Goal: Information Seeking & Learning: Learn about a topic

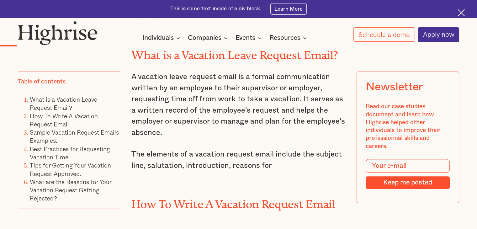
scroll to position [652, 0]
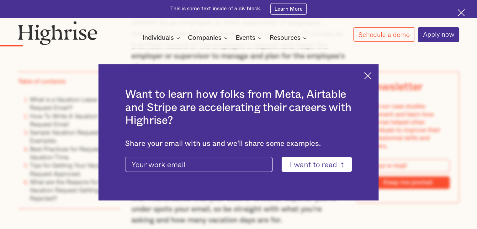
click at [366, 70] on div "Want to learn how folks from Meta, Airtable and Stripe are accelerating their c…" at bounding box center [238, 132] width 280 height 136
click at [371, 73] on img at bounding box center [367, 75] width 7 height 7
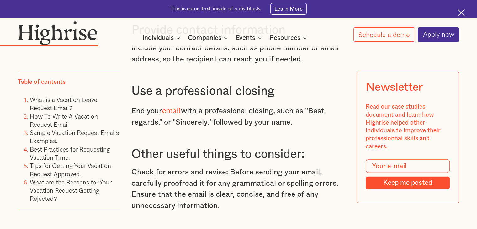
scroll to position [1519, 0]
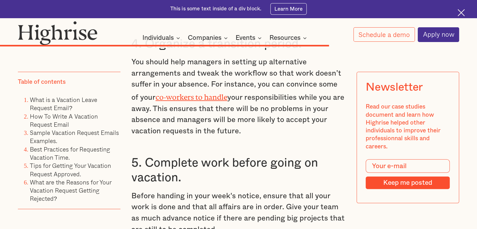
scroll to position [4142, 0]
